Goal: Find specific page/section: Find specific page/section

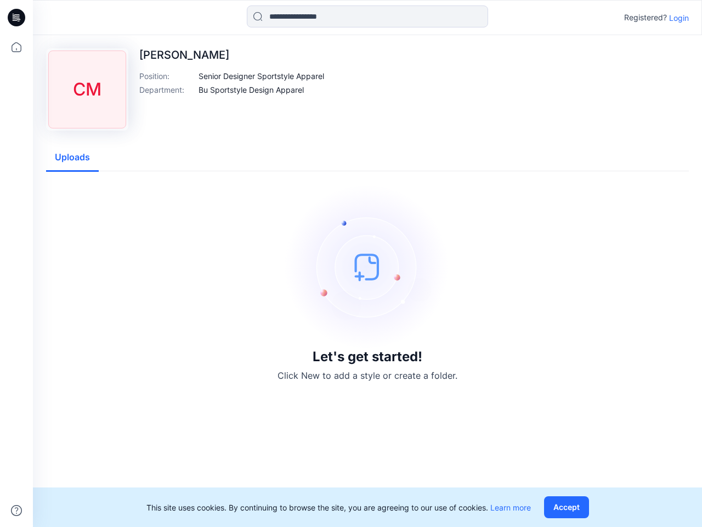
click at [351, 263] on img at bounding box center [367, 266] width 165 height 165
click at [17, 18] on icon at bounding box center [18, 18] width 4 height 1
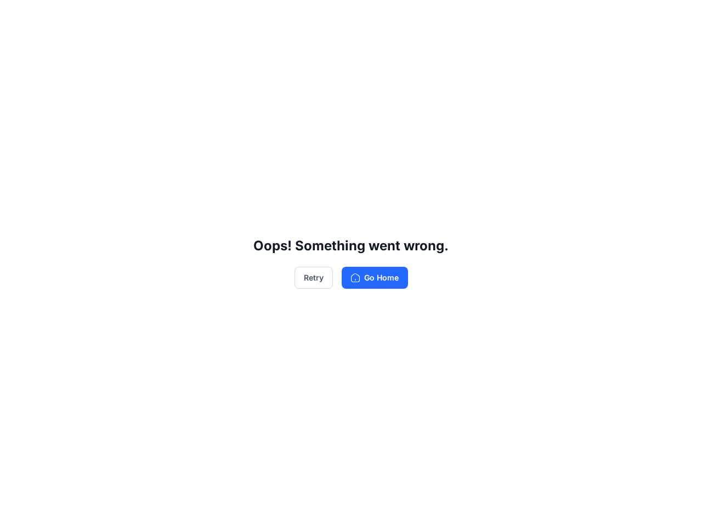
click at [16, 47] on div "Oops! Something went wrong. Retry Go Home" at bounding box center [351, 263] width 702 height 527
click at [16, 510] on div "Oops! Something went wrong. Retry Go Home" at bounding box center [351, 263] width 702 height 527
click at [368, 16] on div "Oops! Something went wrong. Retry Go Home" at bounding box center [351, 263] width 702 height 527
click at [679, 18] on div "Oops! Something went wrong. Retry Go Home" at bounding box center [351, 263] width 702 height 527
click at [262, 76] on div "Oops! Something went wrong. Retry Go Home" at bounding box center [351, 263] width 702 height 527
